Goal: Browse casually

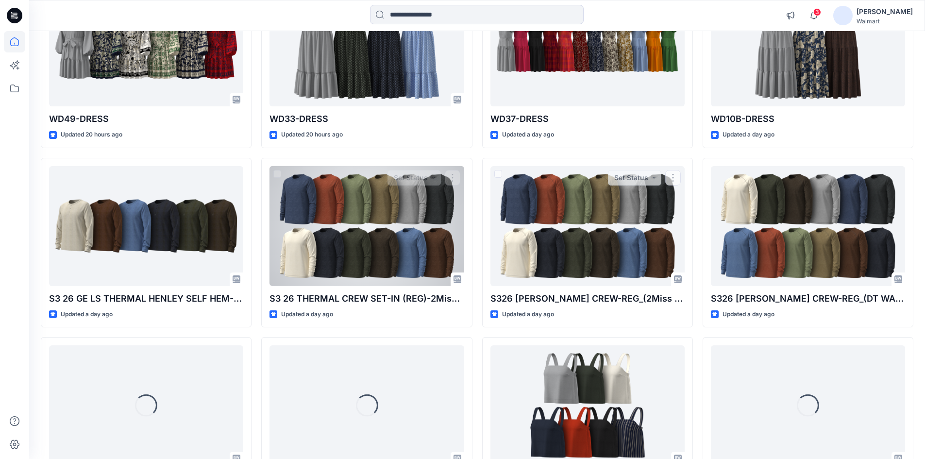
scroll to position [340, 0]
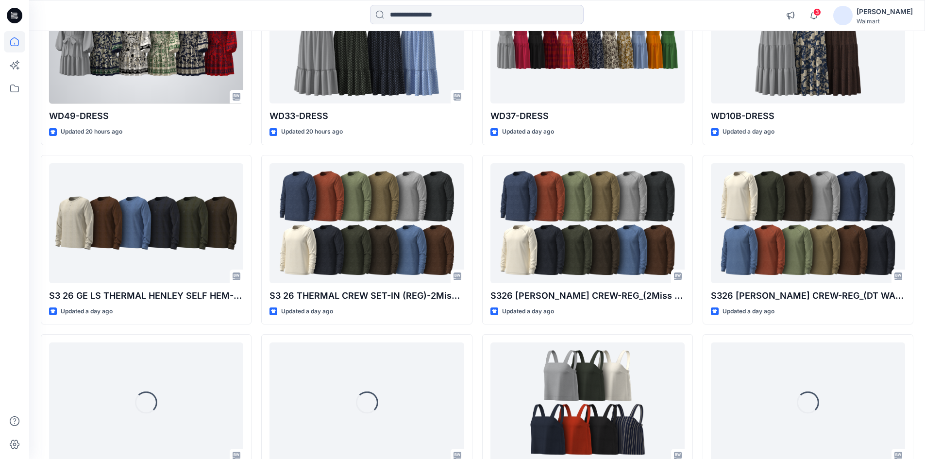
click at [159, 76] on div at bounding box center [146, 44] width 194 height 120
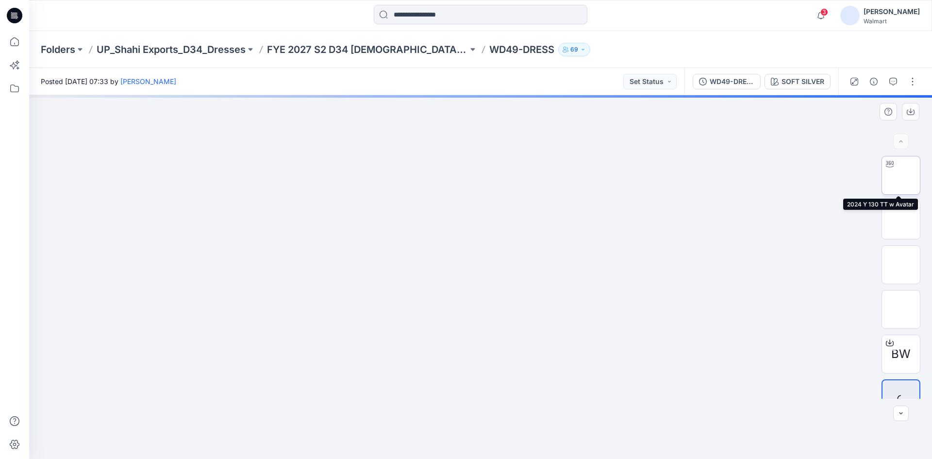
click at [901, 175] on img at bounding box center [901, 175] width 0 height 0
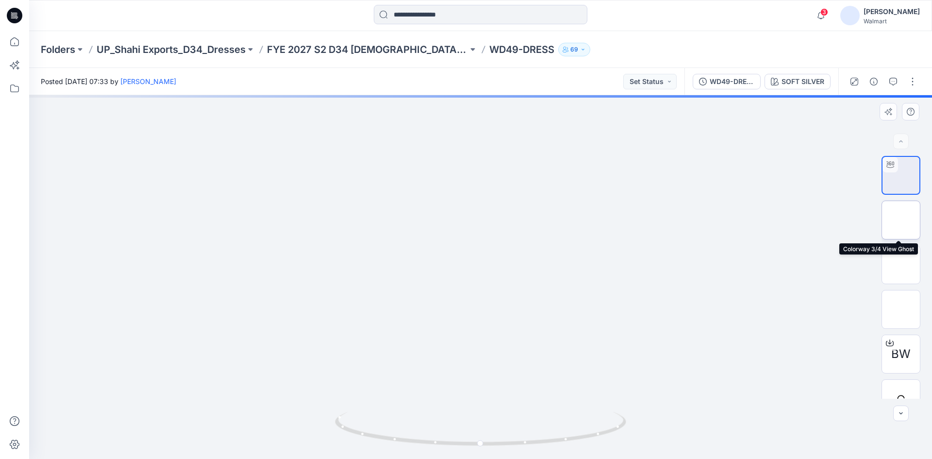
click at [901, 220] on img at bounding box center [901, 220] width 0 height 0
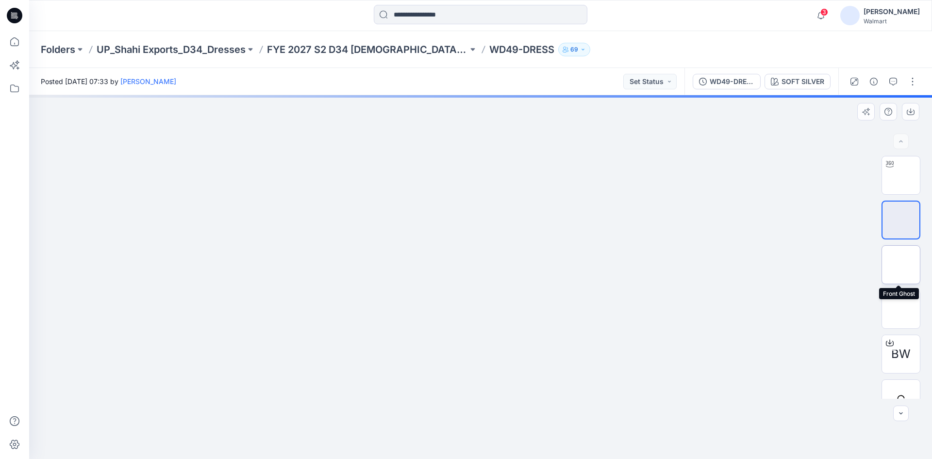
click at [901, 265] on img at bounding box center [901, 265] width 0 height 0
click at [901, 309] on img at bounding box center [901, 309] width 0 height 0
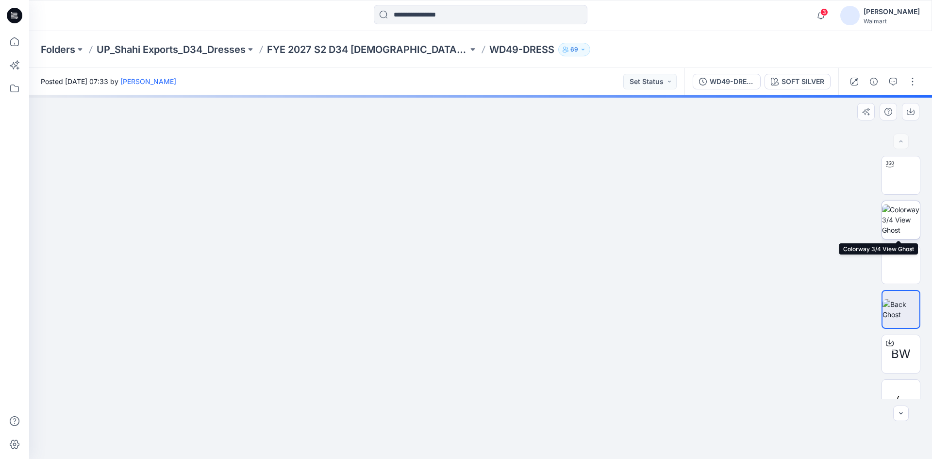
click at [898, 219] on img at bounding box center [901, 219] width 38 height 31
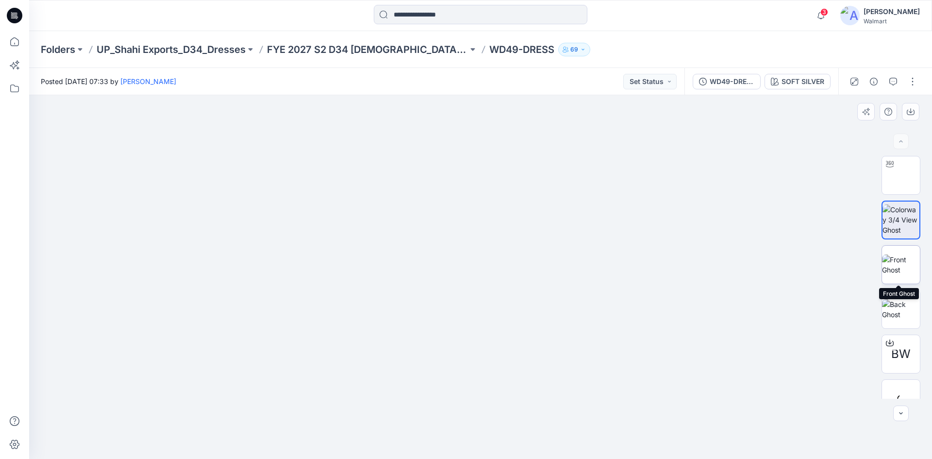
click at [898, 266] on img at bounding box center [901, 264] width 38 height 20
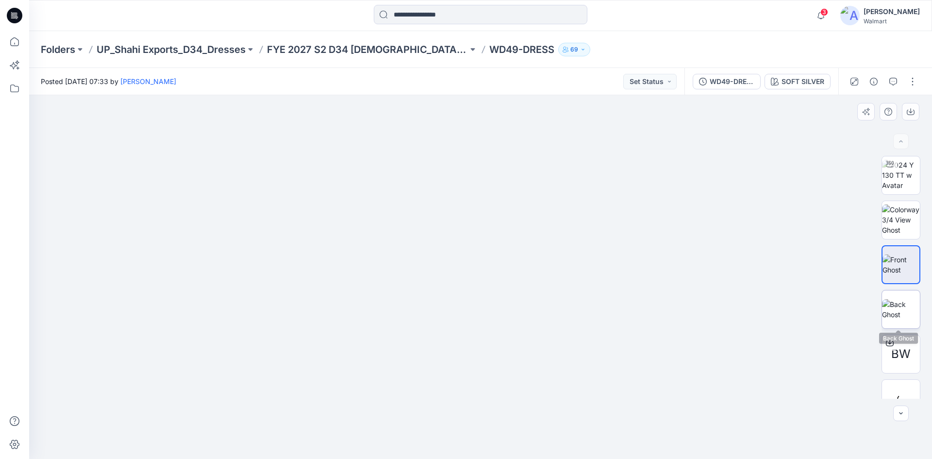
click at [897, 299] on img at bounding box center [901, 309] width 38 height 20
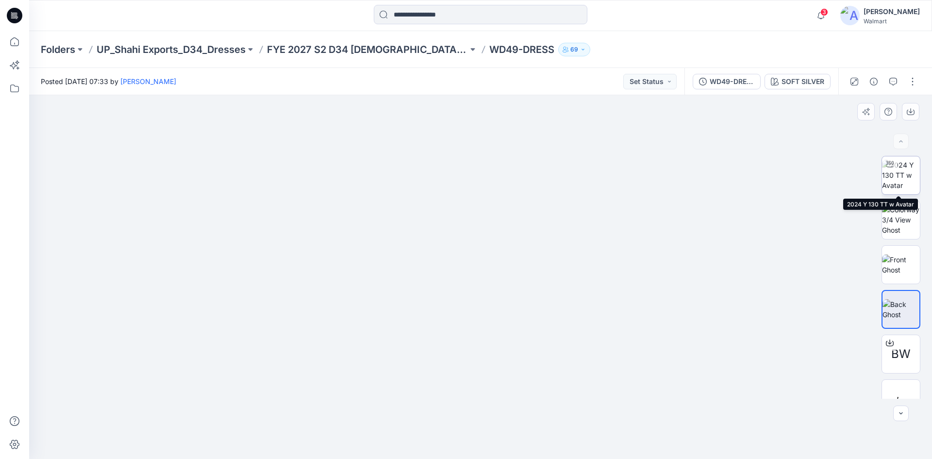
click at [897, 182] on img at bounding box center [901, 175] width 38 height 31
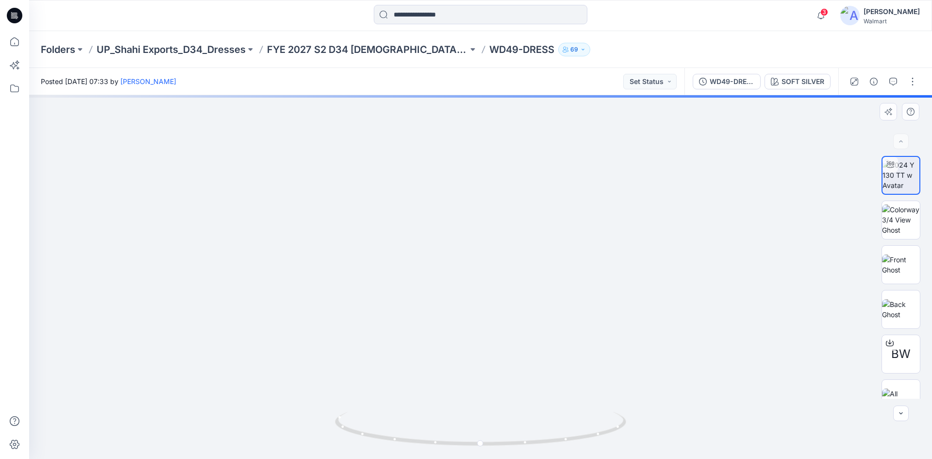
drag, startPoint x: 445, startPoint y: 236, endPoint x: 441, endPoint y: 213, distance: 23.6
